Goal: Task Accomplishment & Management: Use online tool/utility

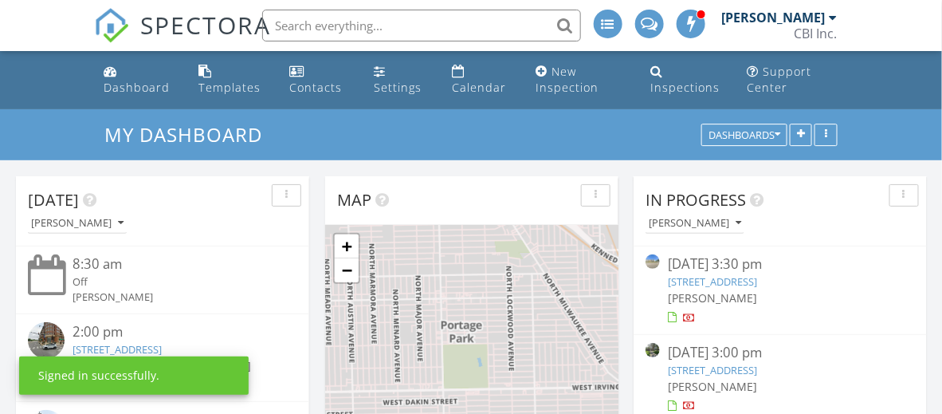
scroll to position [79, 0]
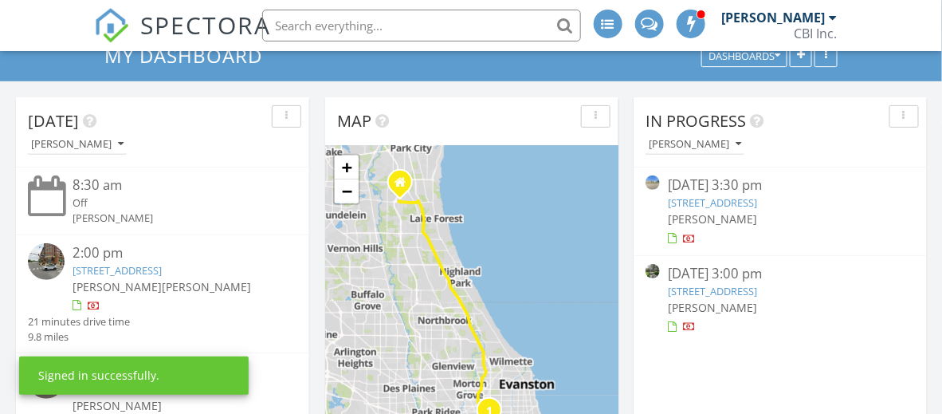
click at [757, 198] on link "1058 E Oakton St, Des Plaines, IL 60018" at bounding box center [712, 202] width 89 height 14
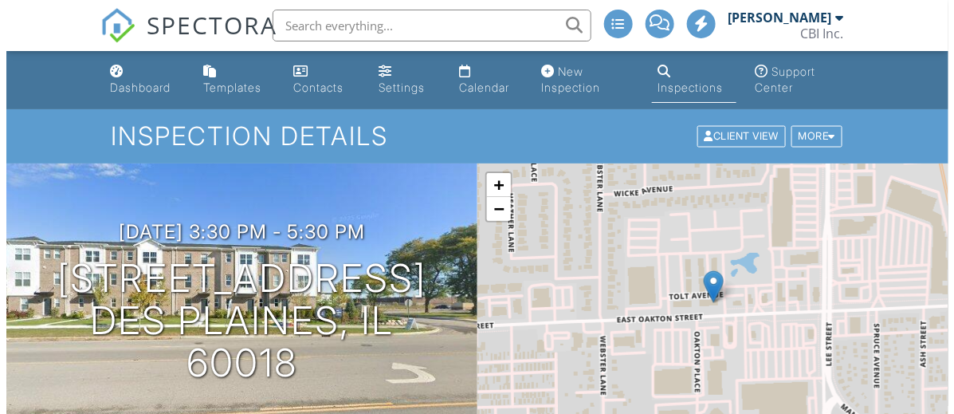
scroll to position [319, 0]
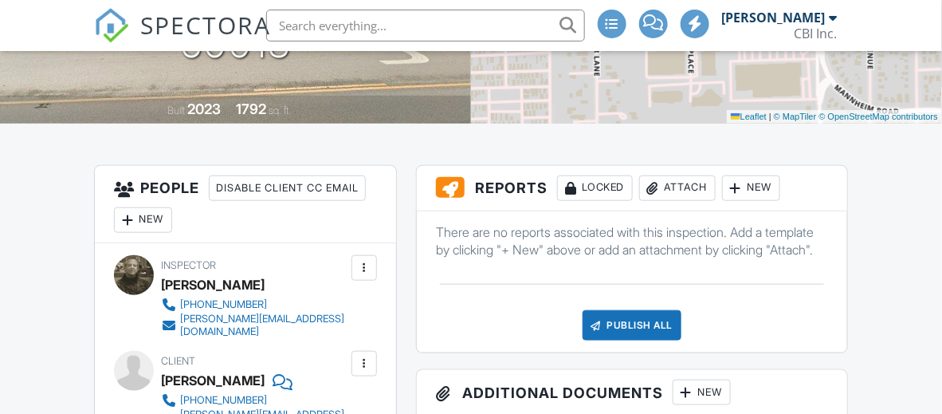
click at [768, 182] on div "New" at bounding box center [751, 188] width 58 height 26
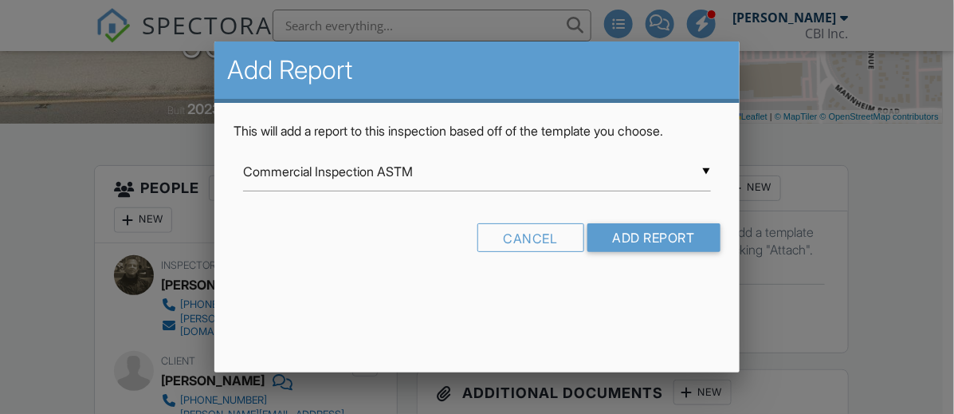
click at [525, 174] on div "▼ Commercial Inspection ASTM Commercial Inspection ASTM Commercial Inspection A…" at bounding box center [476, 171] width 467 height 39
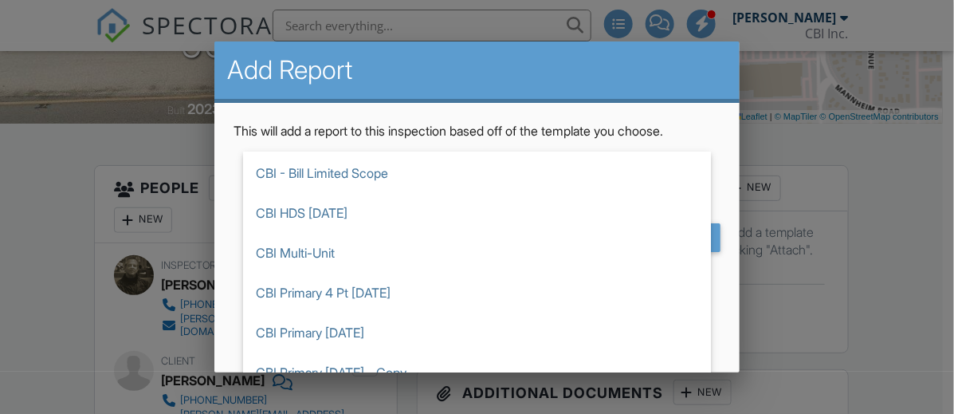
scroll to position [717, 0]
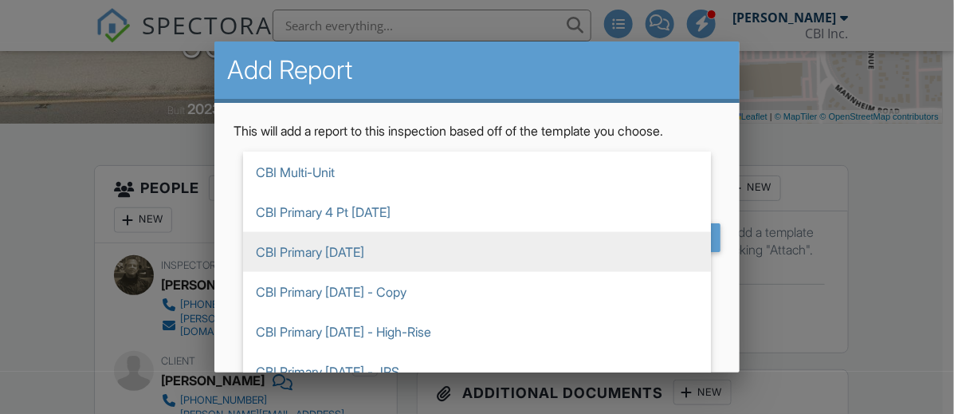
click at [383, 248] on span "CBI Primary [DATE]" at bounding box center [477, 252] width 468 height 40
type input "CBI Primary [DATE]"
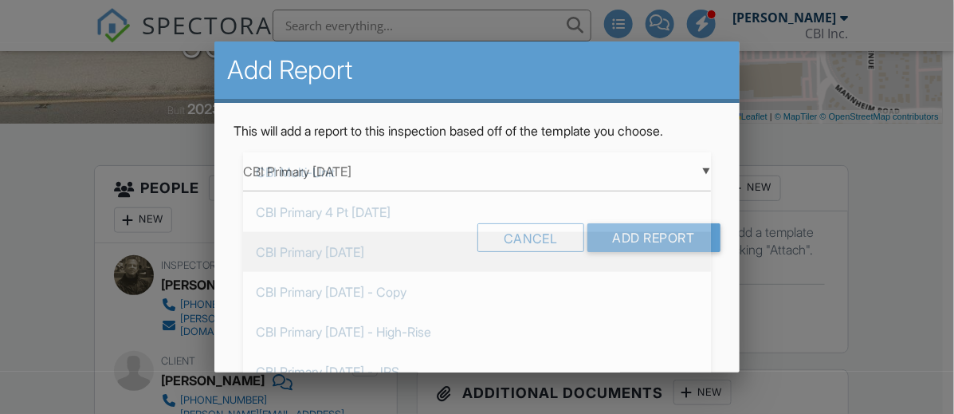
scroll to position [796, 0]
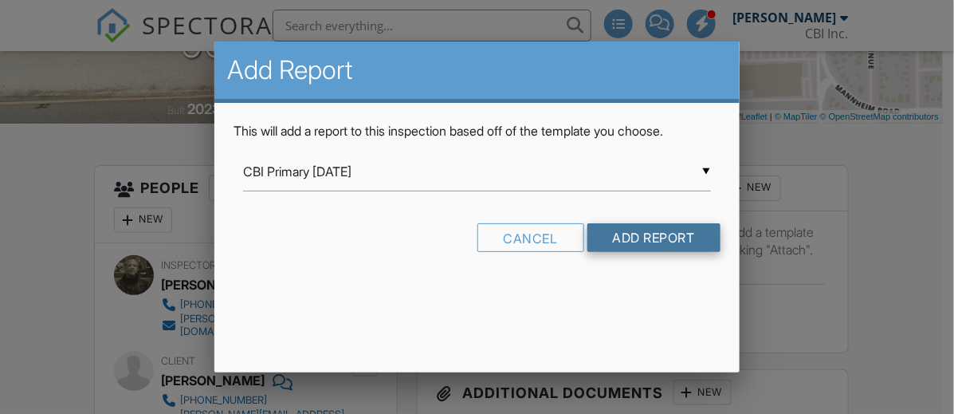
click at [640, 226] on input "Add Report" at bounding box center [653, 237] width 133 height 29
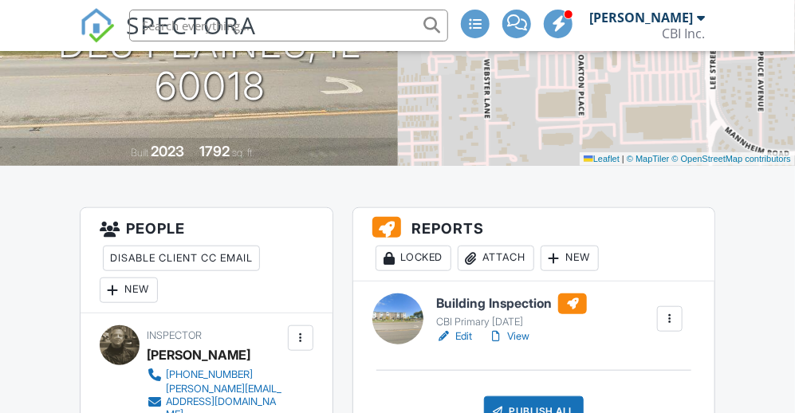
scroll to position [372, 0]
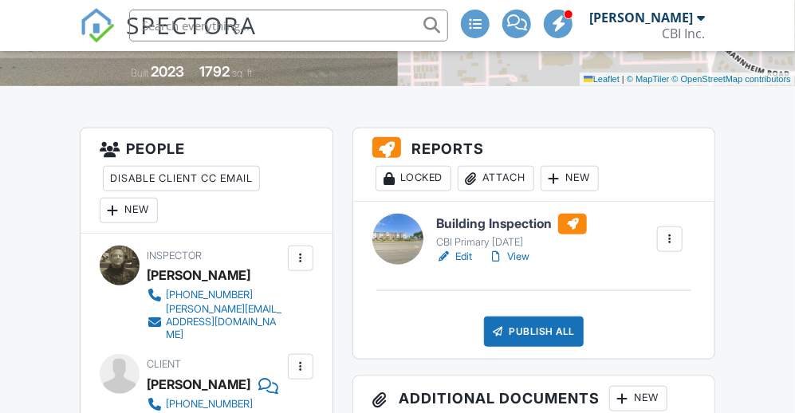
click at [465, 259] on link "Edit" at bounding box center [454, 257] width 36 height 16
